Goal: Information Seeking & Learning: Learn about a topic

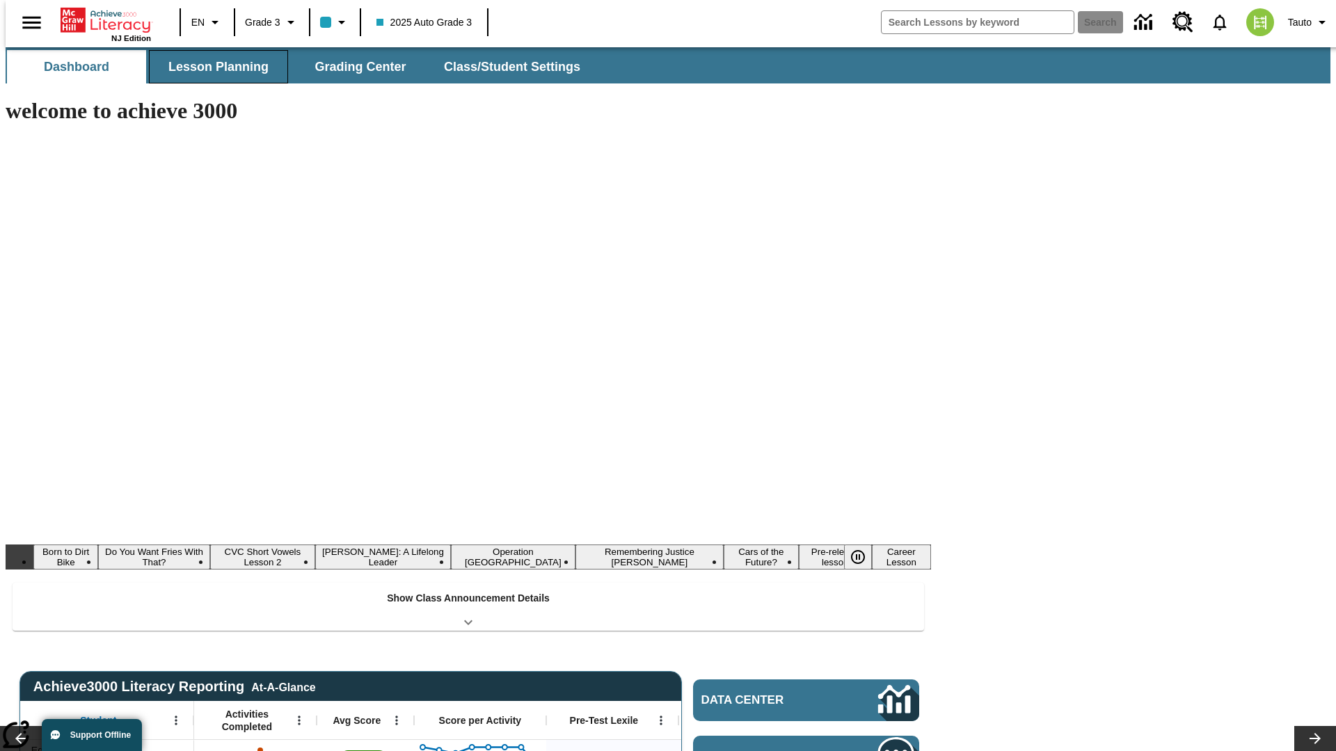
click at [213, 67] on button "Lesson Planning" at bounding box center [218, 66] width 139 height 33
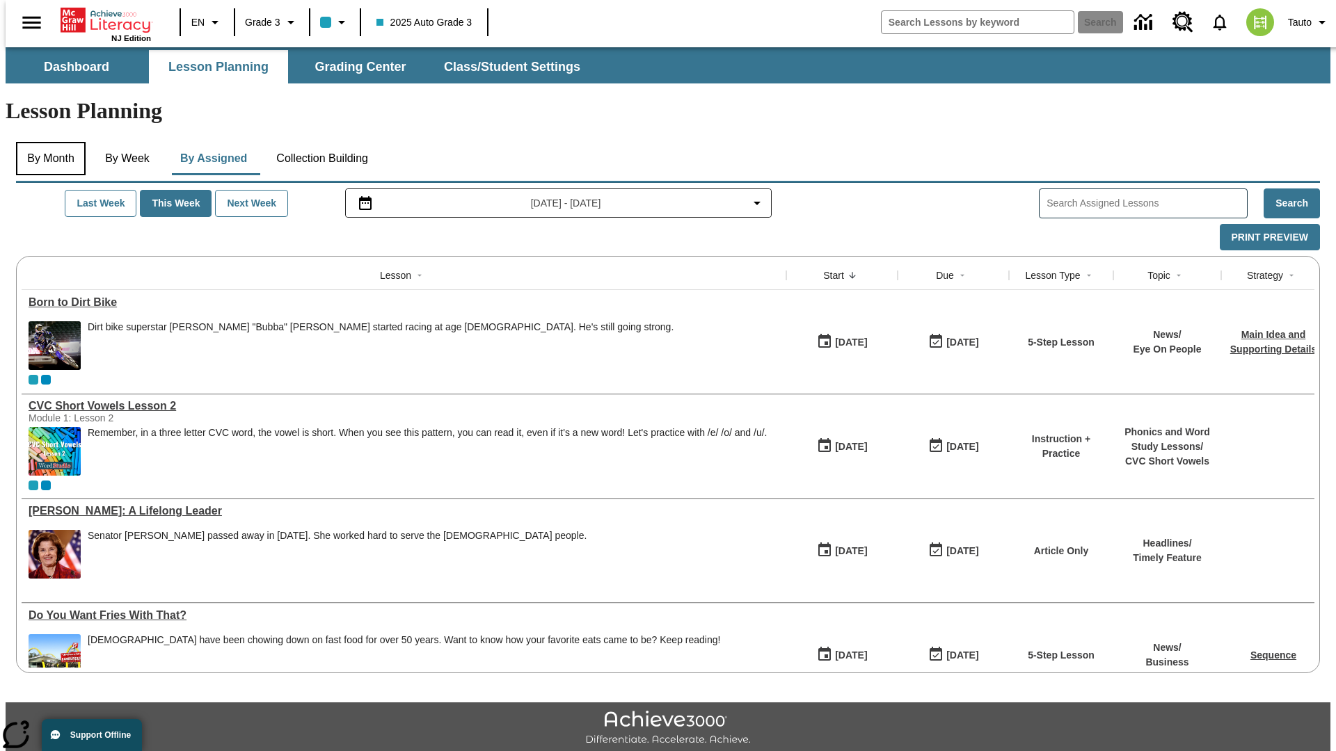
click at [47, 142] on button "By Month" at bounding box center [51, 158] width 70 height 33
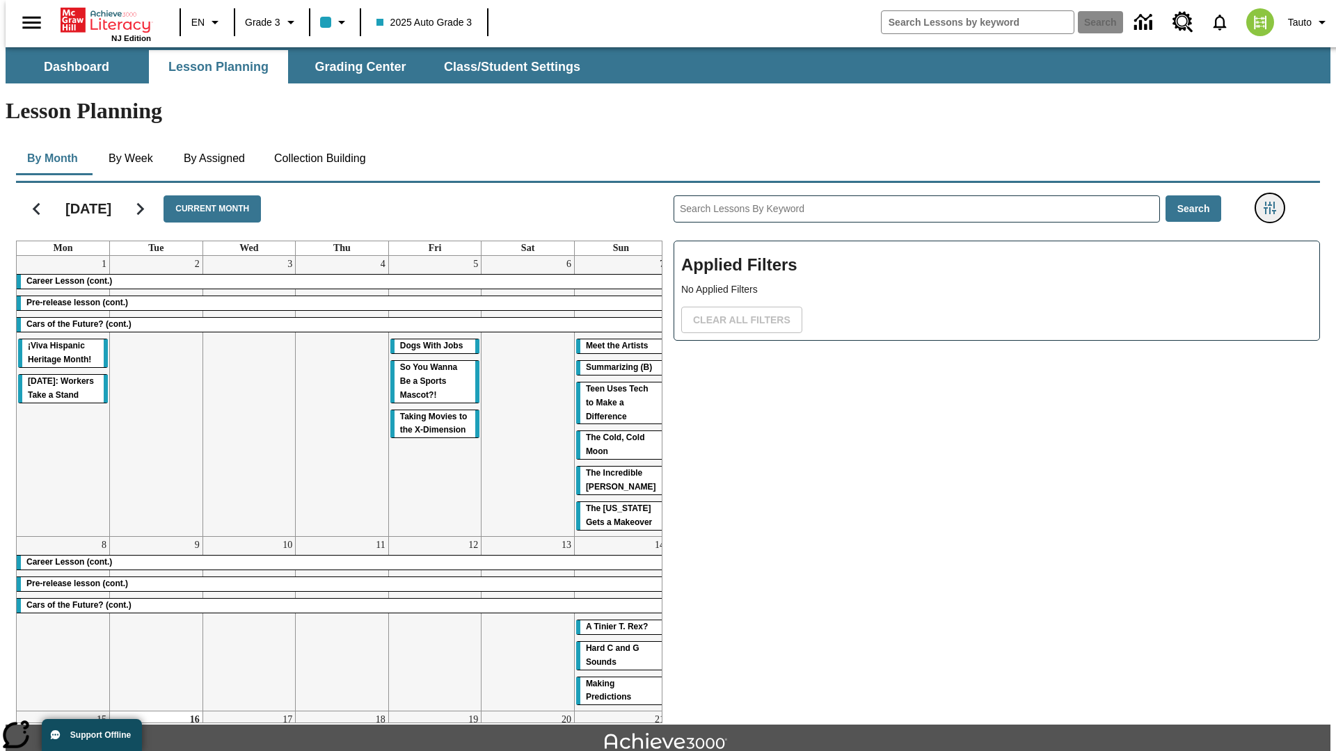
click at [1274, 202] on icon "Filters Side menu" at bounding box center [1269, 208] width 13 height 13
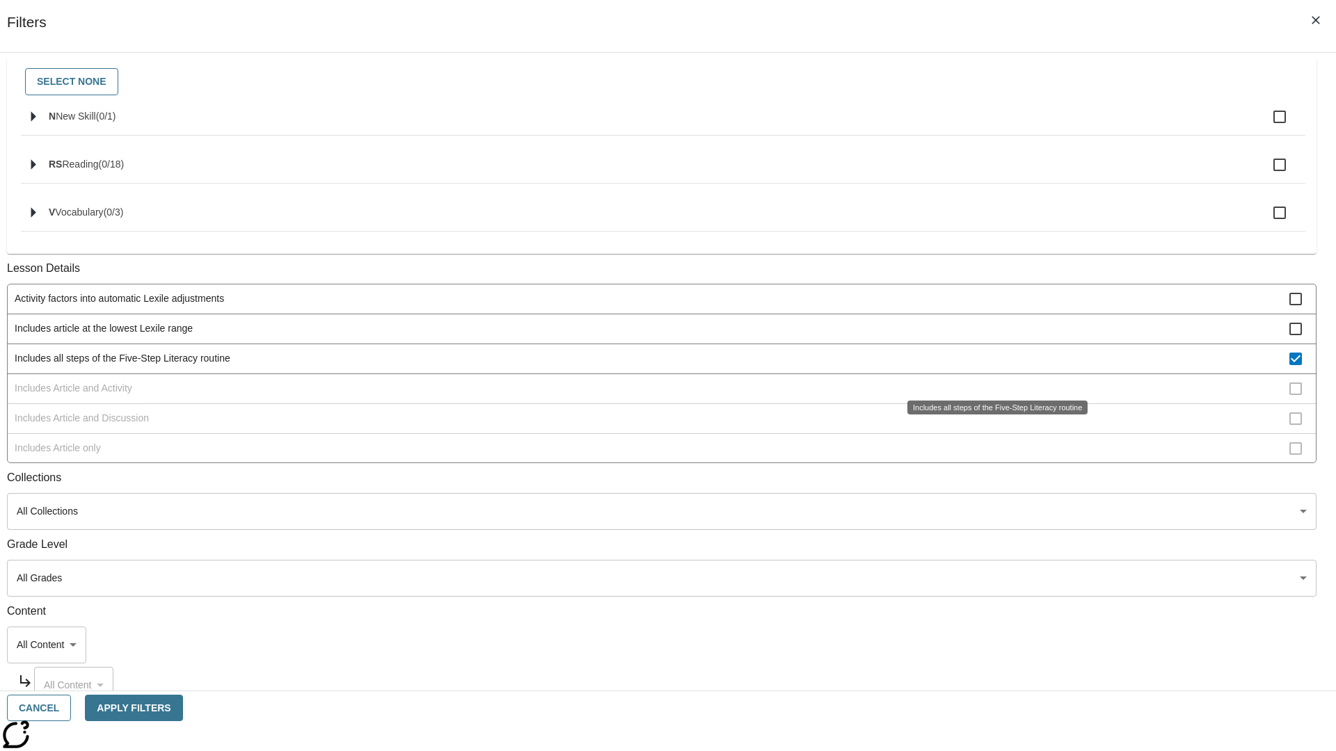
click at [992, 366] on span "Includes all steps of the Five-Step Literacy routine" at bounding box center [652, 358] width 1274 height 15
checkbox input "false"
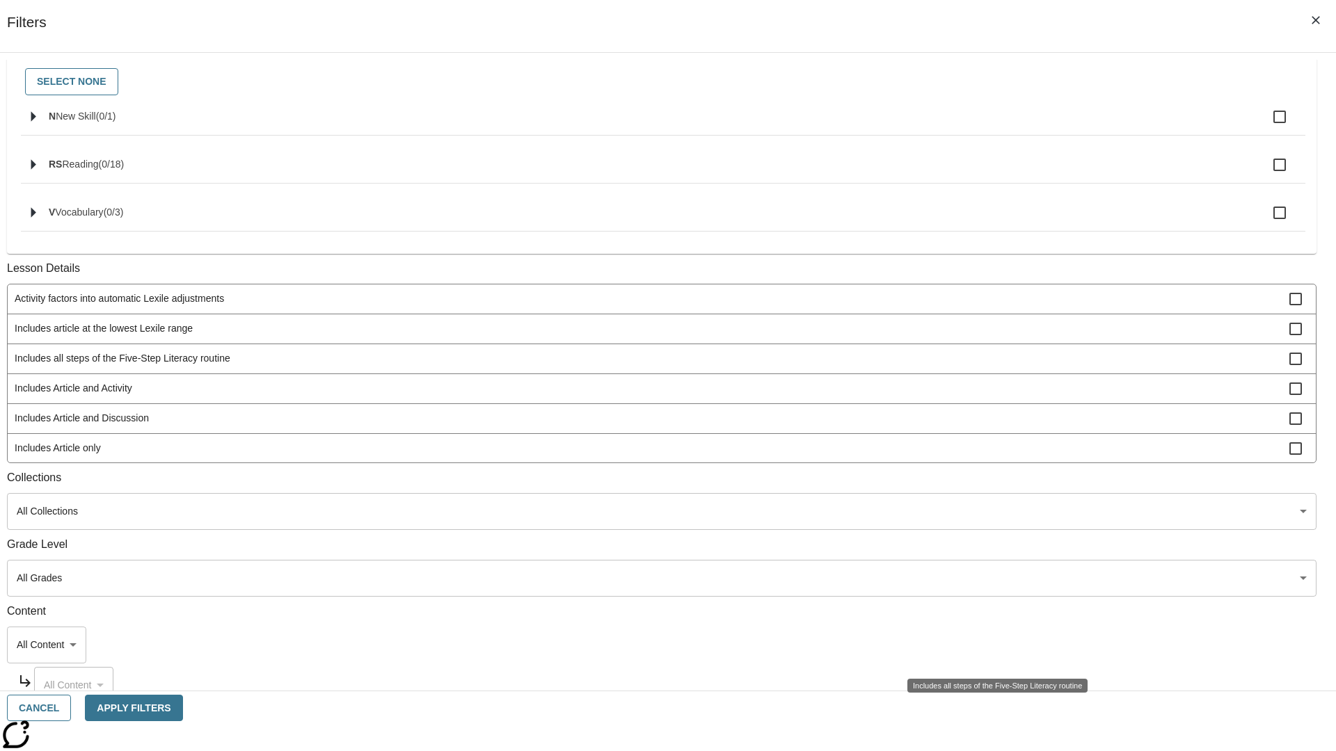
click at [992, 396] on span "Includes Article and Activity" at bounding box center [652, 388] width 1274 height 15
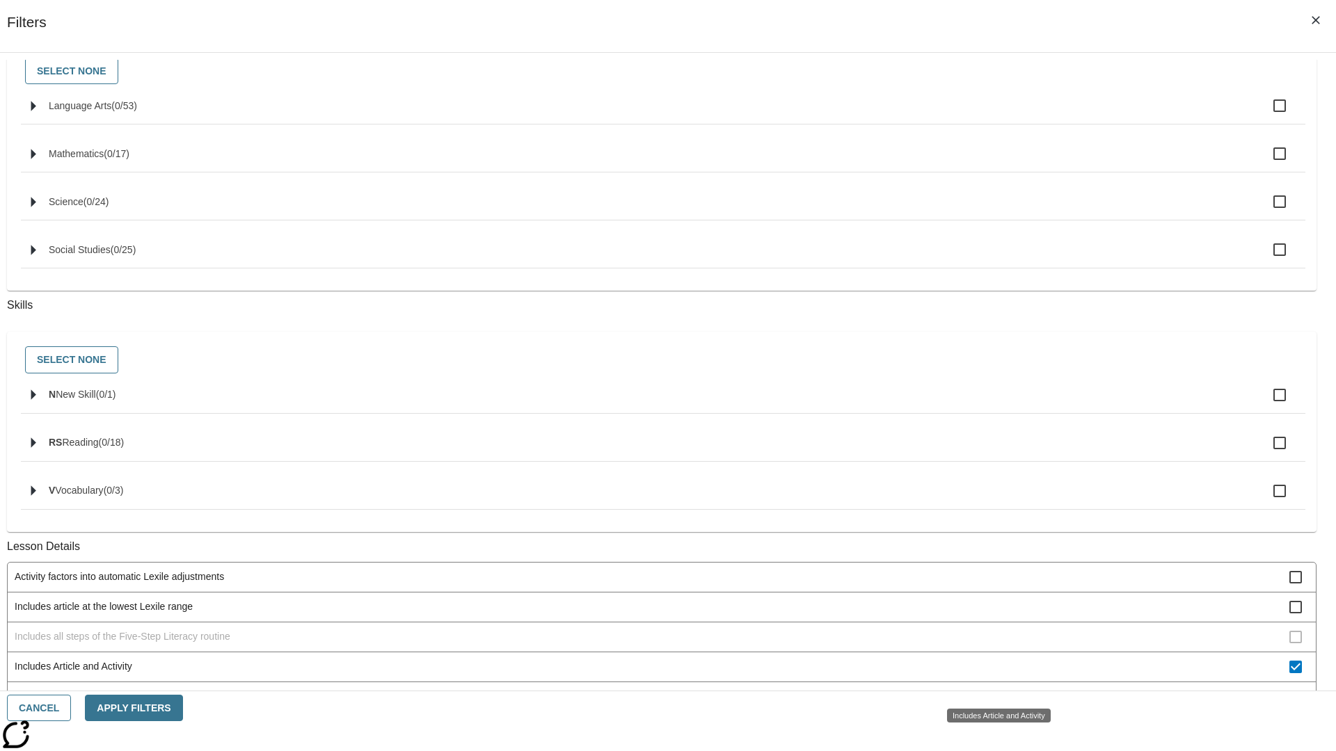
click at [992, 674] on span "Includes Article and Activity" at bounding box center [652, 666] width 1274 height 15
checkbox input "false"
click at [992, 689] on span "Includes Article and Discussion" at bounding box center [652, 696] width 1274 height 15
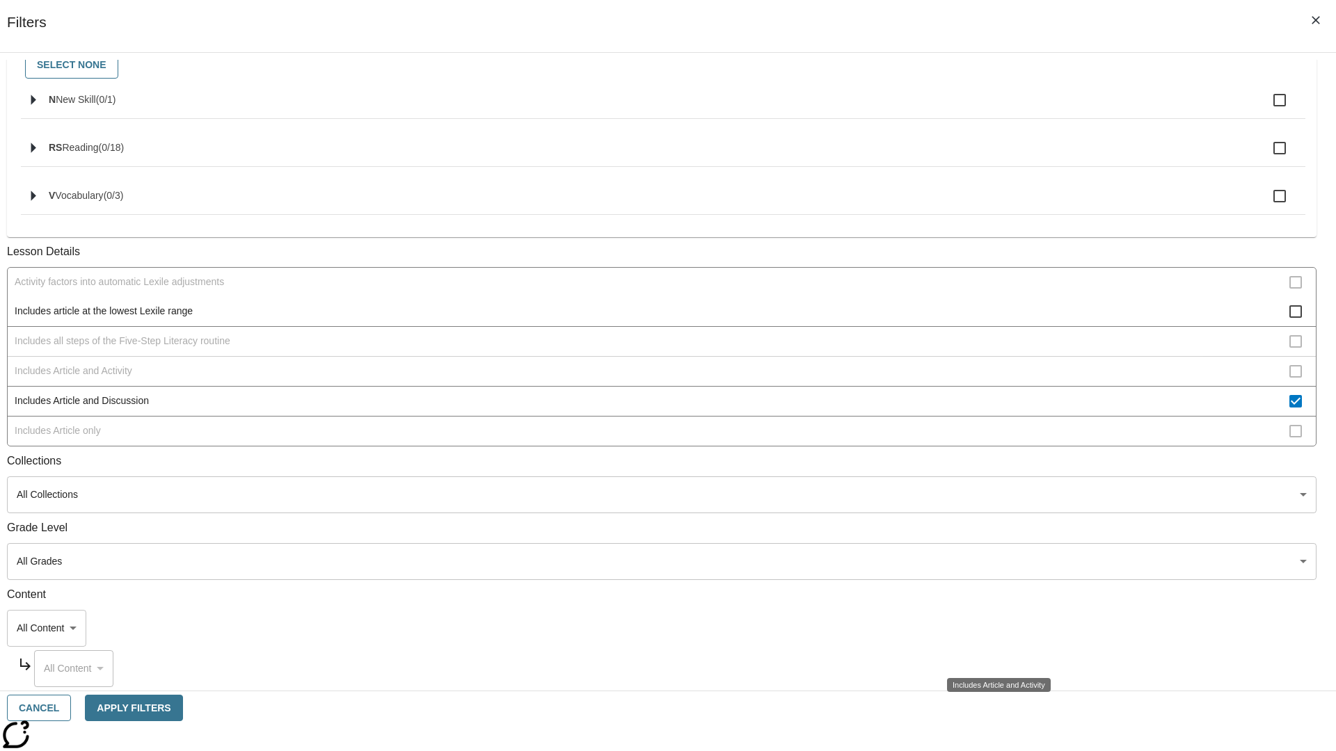
click at [992, 394] on span "Includes Article and Discussion" at bounding box center [652, 401] width 1274 height 15
checkbox input "false"
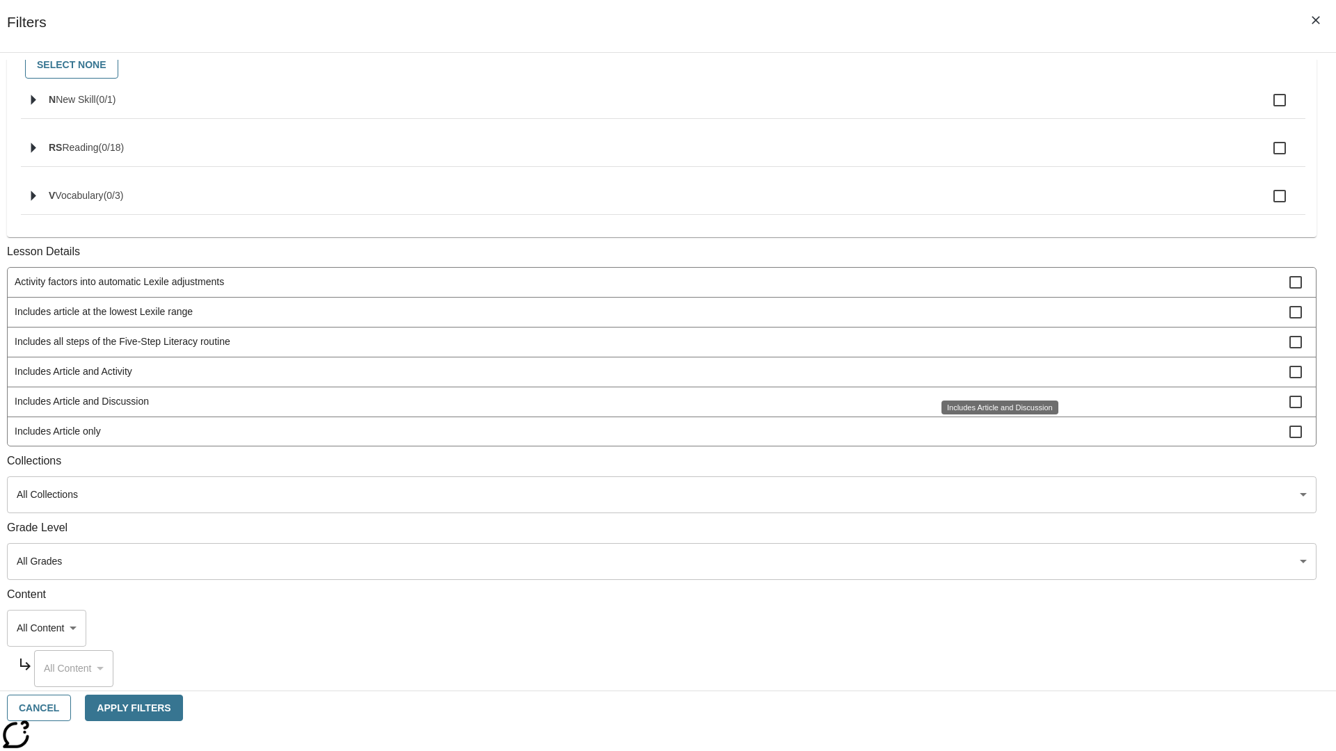
scroll to position [561, 0]
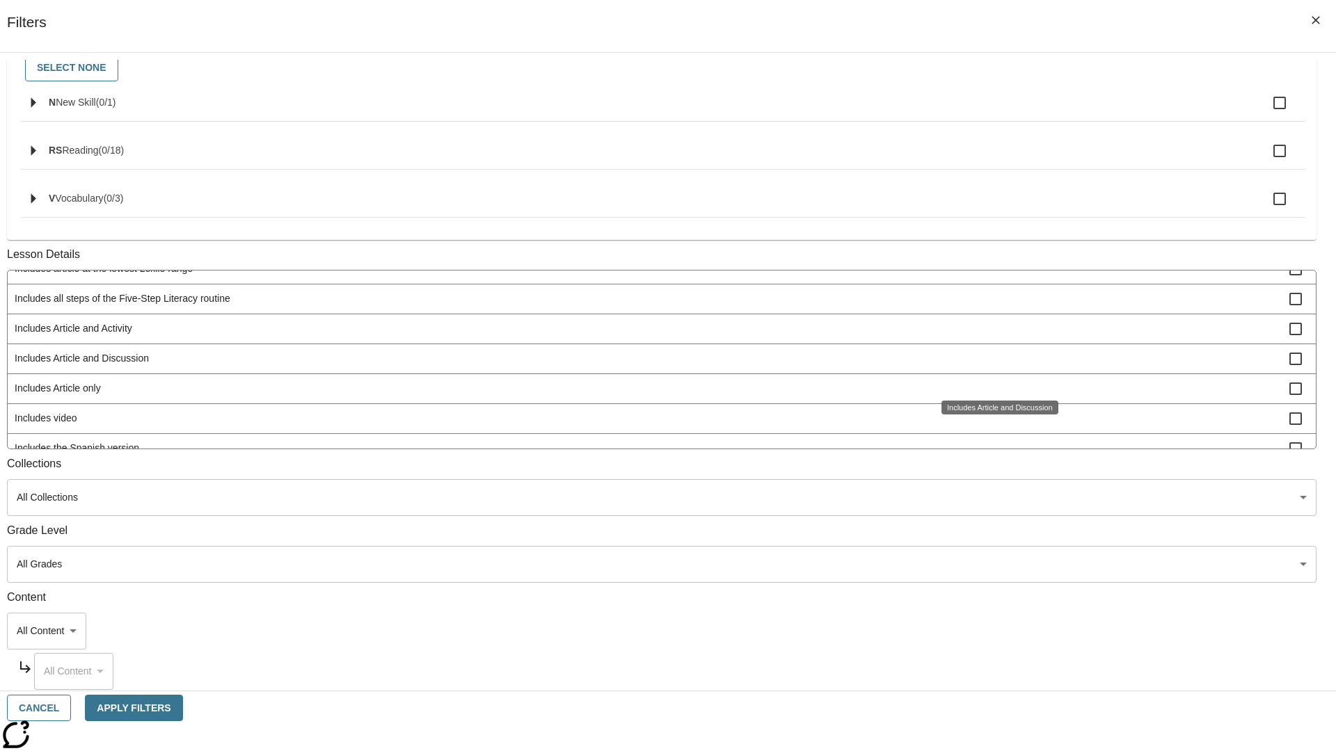
click at [992, 415] on div "Includes Article and Discussion" at bounding box center [999, 408] width 117 height 14
click at [992, 381] on span "Includes Article only" at bounding box center [652, 388] width 1274 height 15
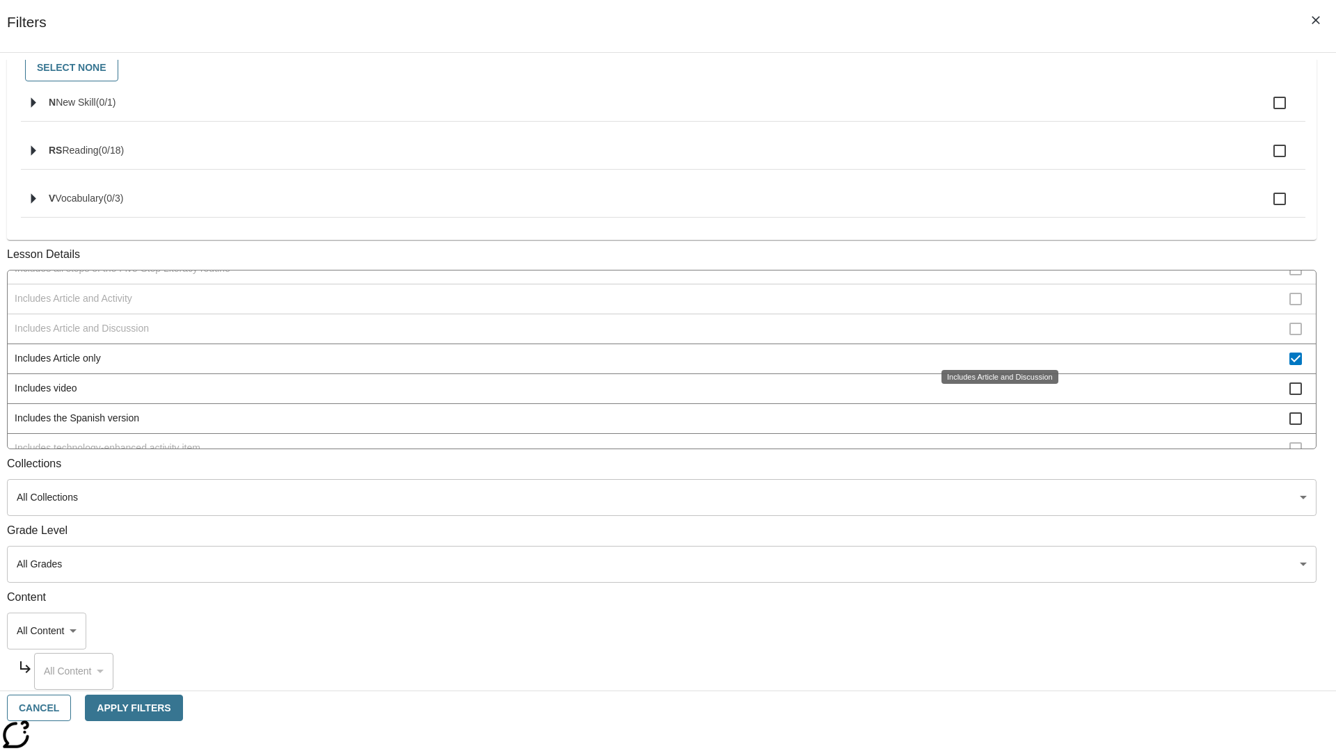
click at [992, 366] on span "Includes Article only" at bounding box center [652, 358] width 1274 height 15
checkbox input "false"
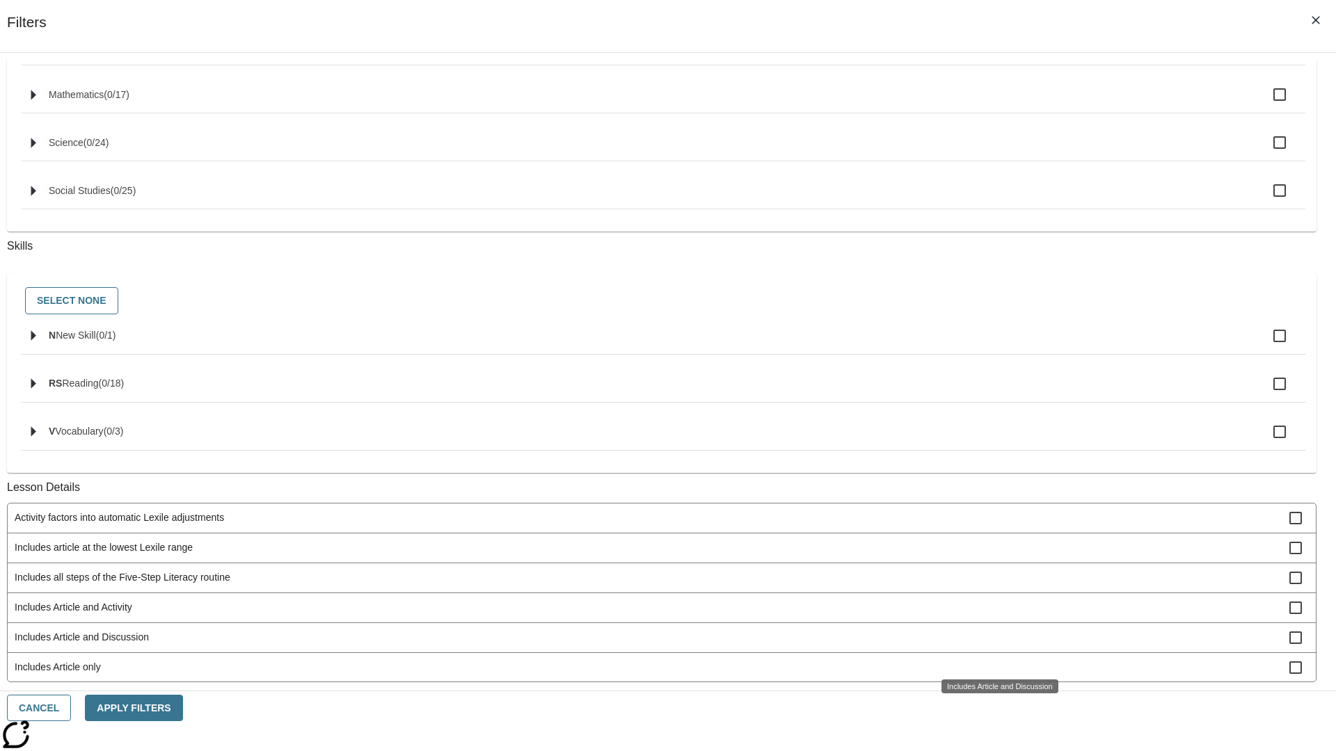
click at [992, 750] on span "Includes technology-enhanced activity item" at bounding box center [652, 757] width 1274 height 15
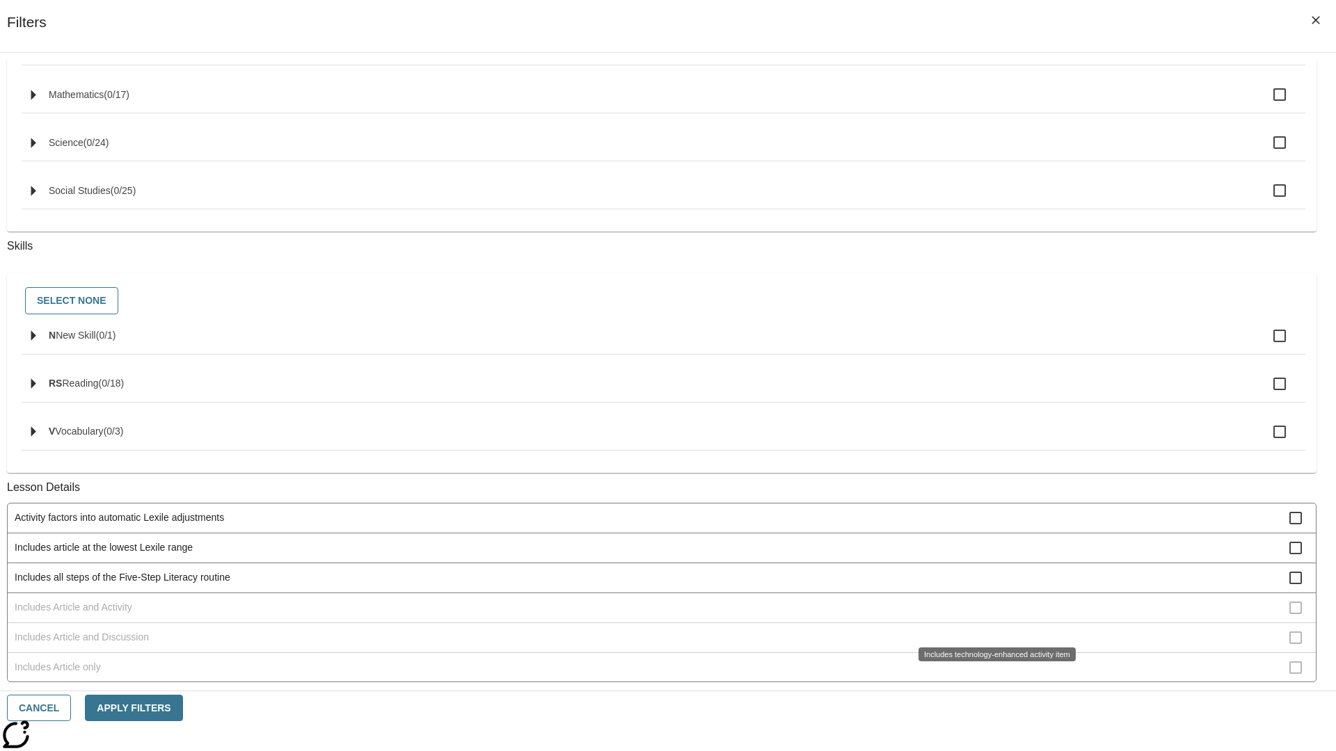
scroll to position [152, 0]
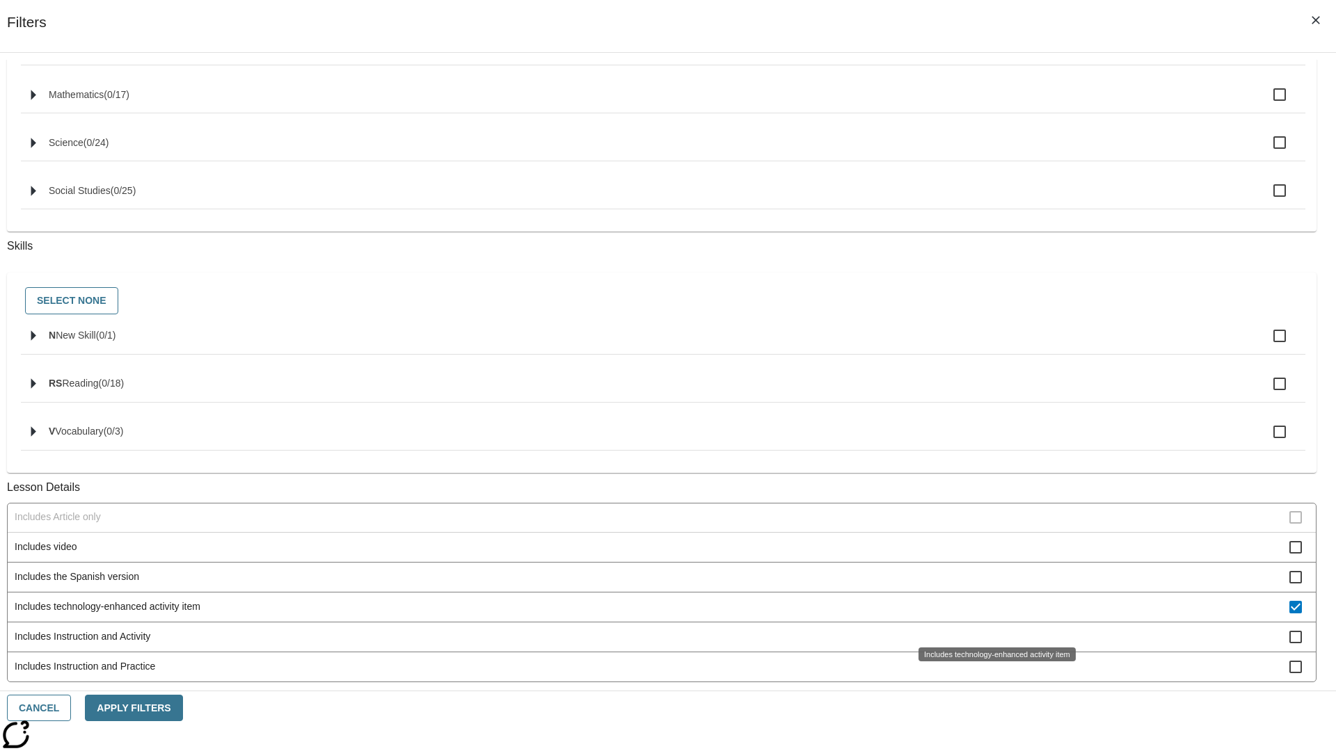
click at [992, 614] on span "Includes technology-enhanced activity item" at bounding box center [652, 607] width 1274 height 15
checkbox input "false"
click at [992, 644] on span "Includes Instruction and Activity" at bounding box center [652, 637] width 1274 height 15
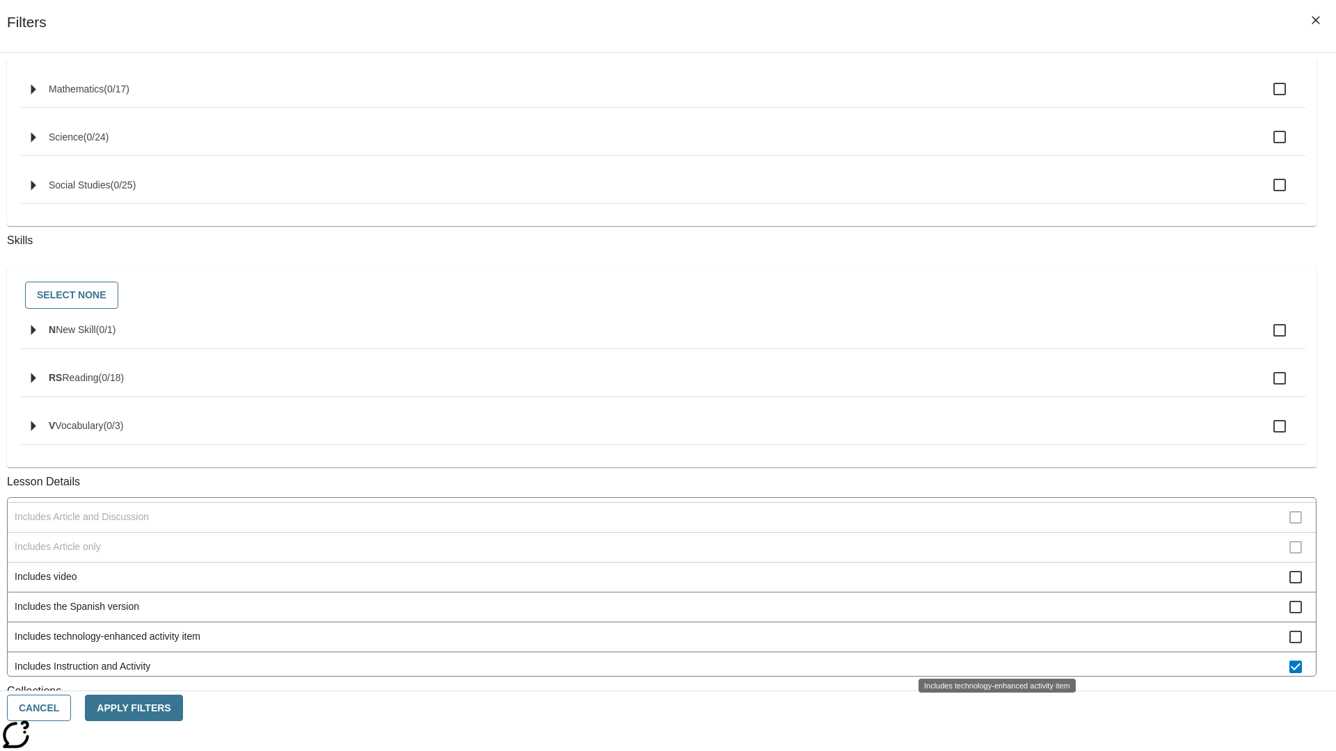
click at [992, 659] on span "Includes Instruction and Activity" at bounding box center [652, 666] width 1274 height 15
checkbox input "false"
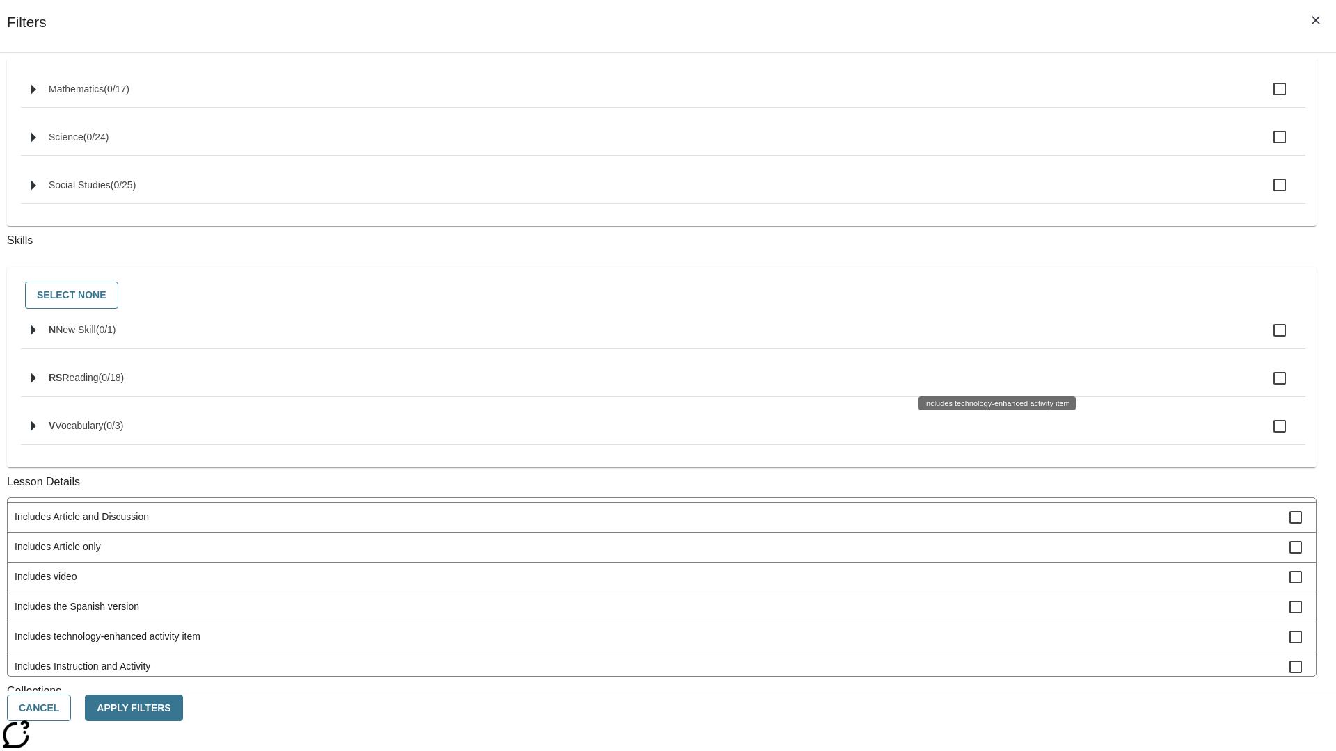
scroll to position [579, 0]
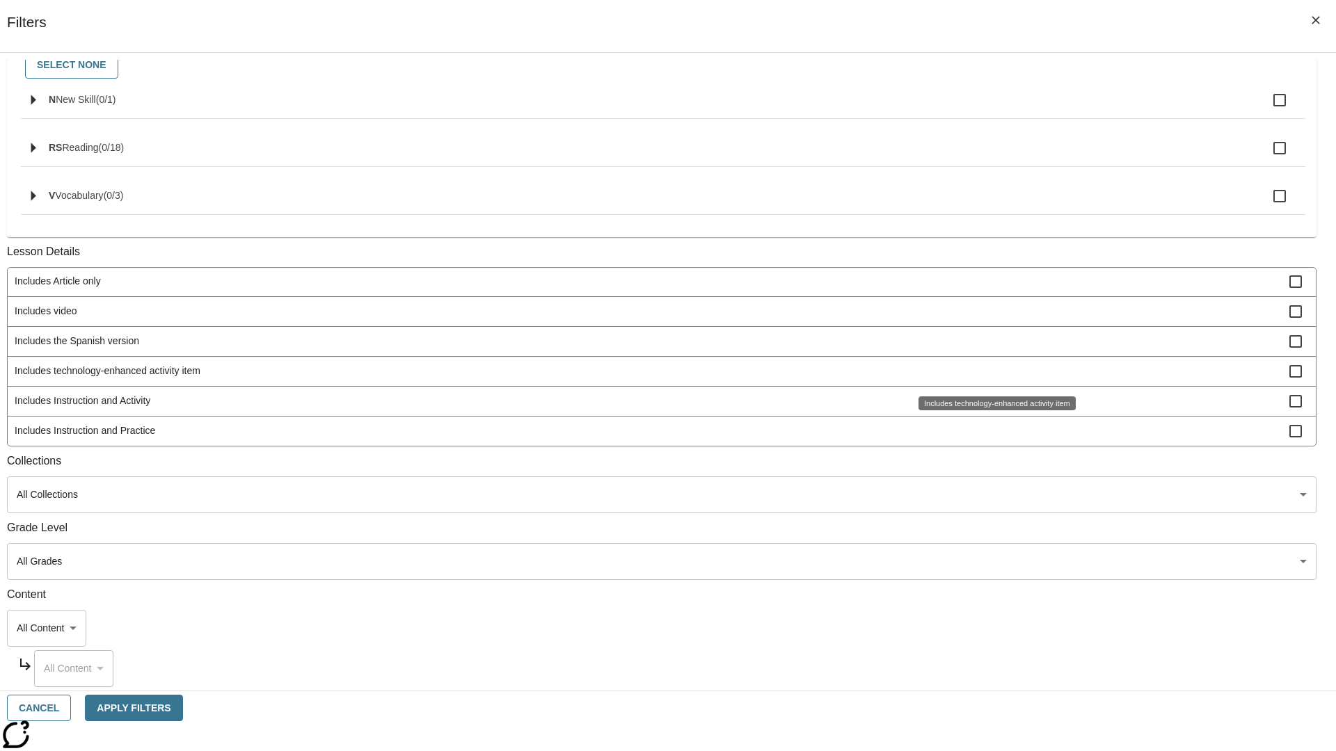
click at [992, 431] on span "Includes Instruction and Practice" at bounding box center [652, 431] width 1274 height 15
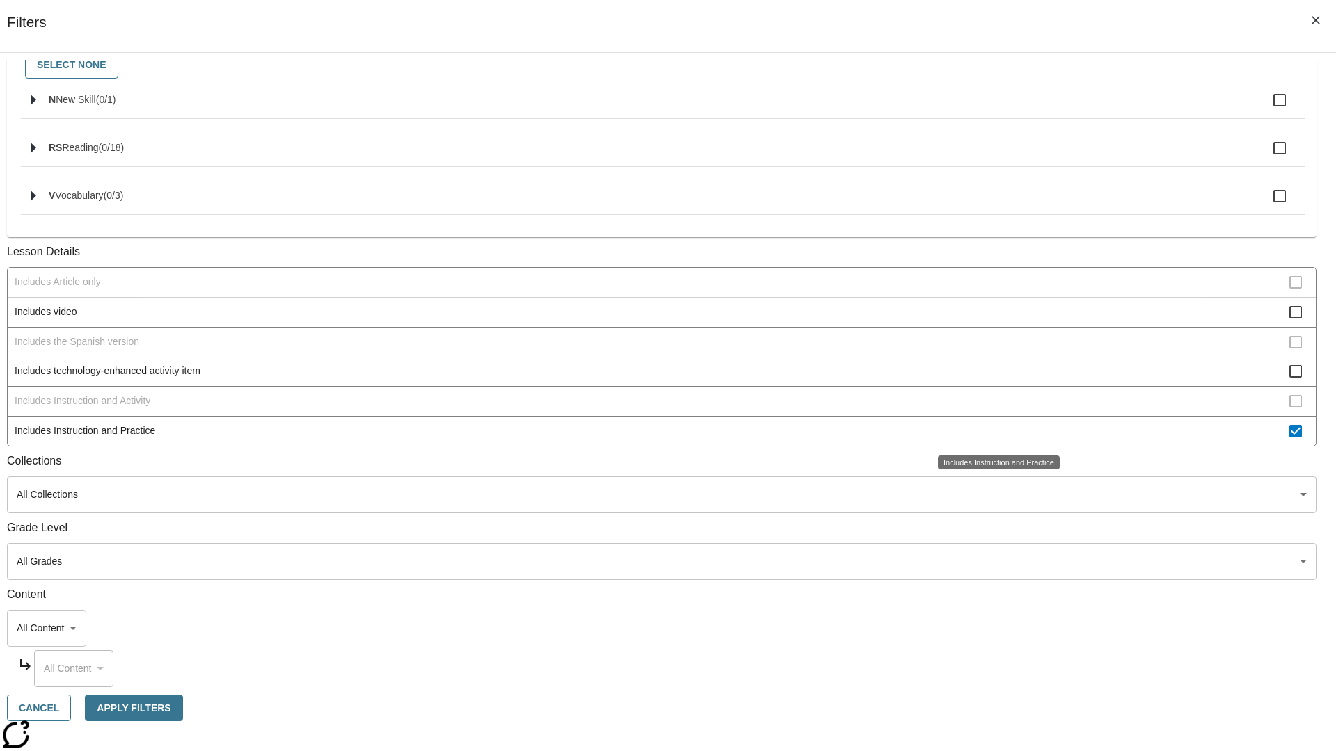
scroll to position [151, 0]
click at [992, 431] on span "Includes Instruction and Practice" at bounding box center [652, 431] width 1274 height 15
checkbox input "false"
